Goal: Information Seeking & Learning: Learn about a topic

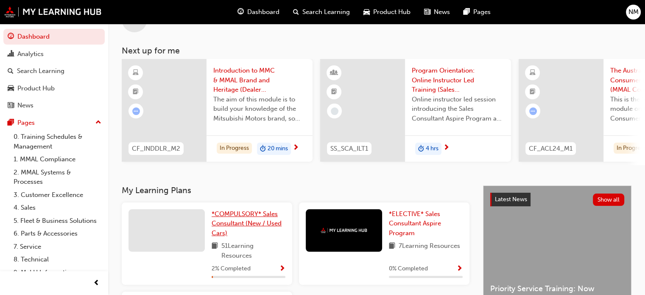
scroll to position [42, 0]
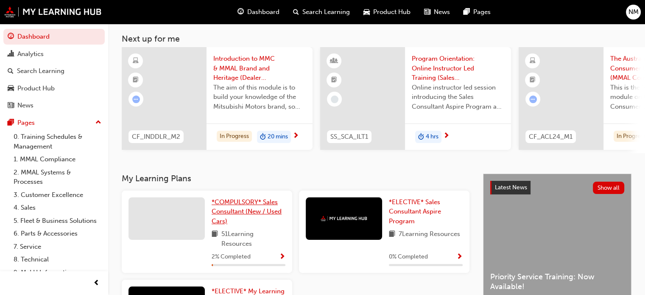
click at [241, 210] on span "*COMPULSORY* Sales Consultant (New / Used Cars)" at bounding box center [247, 211] width 70 height 27
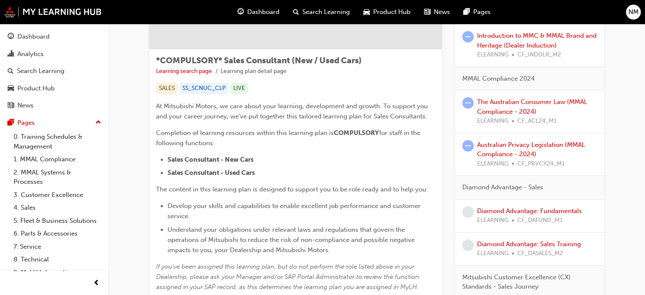
scroll to position [127, 0]
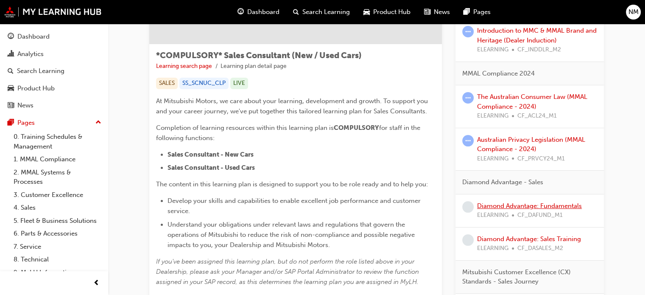
click at [508, 206] on link "Diamond Advantage: Fundamentals" at bounding box center [529, 206] width 105 height 8
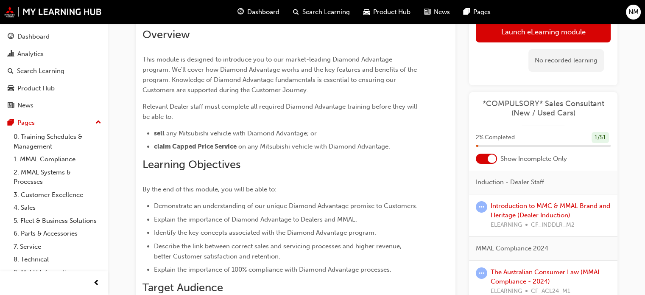
scroll to position [42, 0]
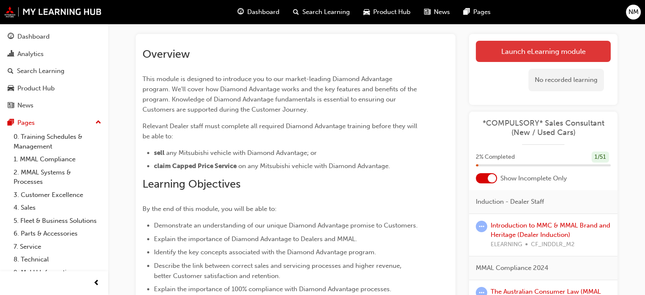
click at [531, 56] on link "Launch eLearning module" at bounding box center [543, 51] width 135 height 21
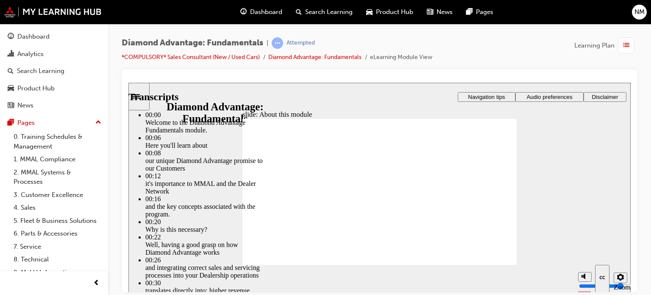
type input "45"
